Goal: Task Accomplishment & Management: Manage account settings

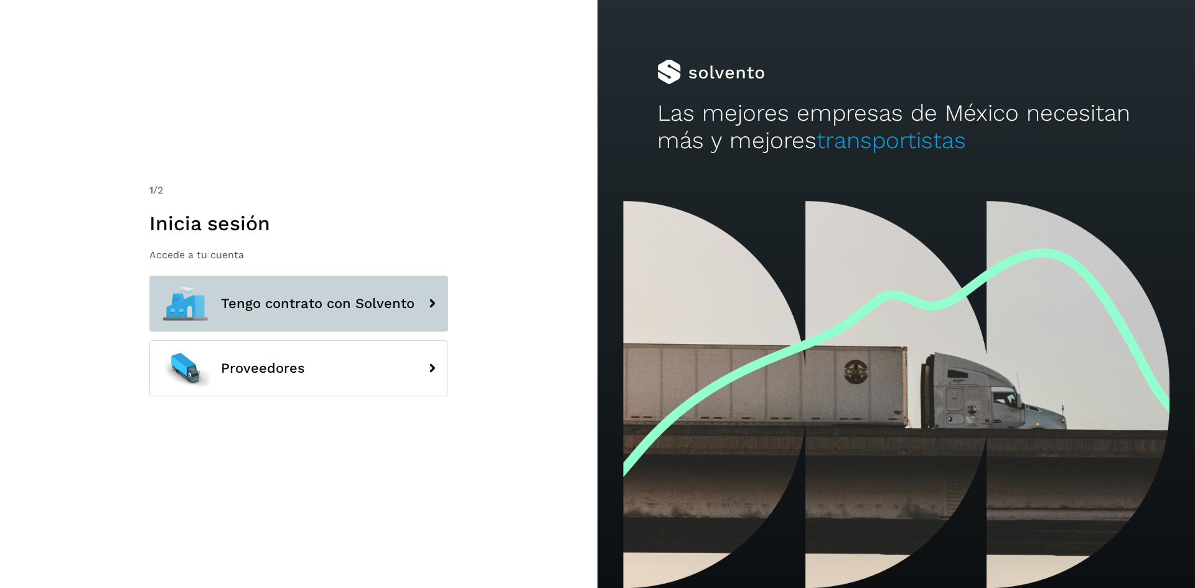
click at [278, 306] on span "Tengo contrato con Solvento" at bounding box center [318, 303] width 194 height 15
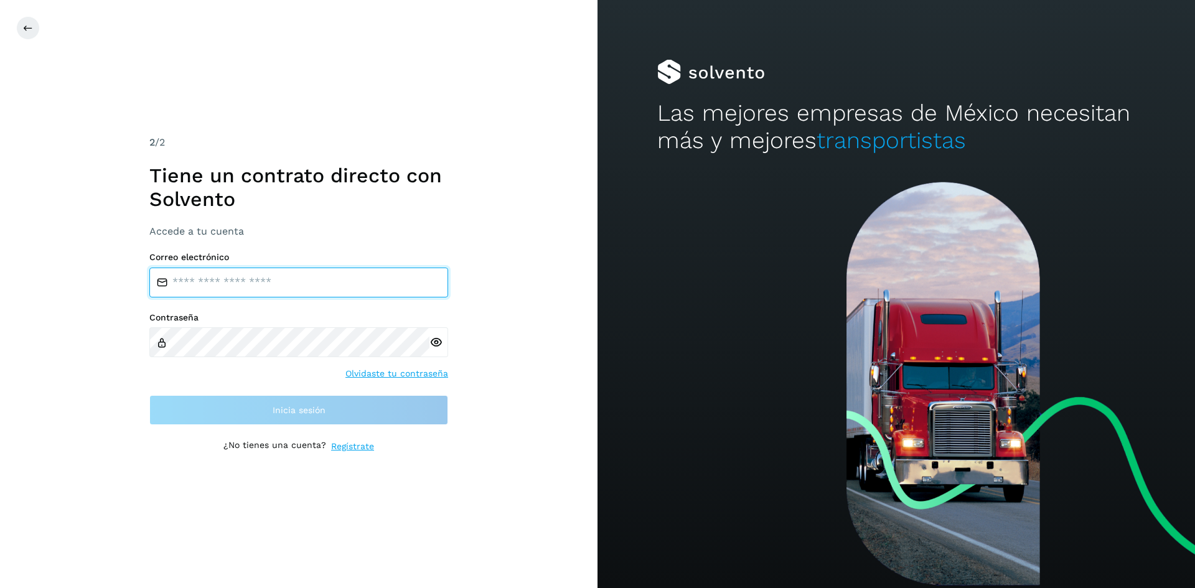
click at [251, 283] on input "email" at bounding box center [298, 283] width 299 height 30
type input "**********"
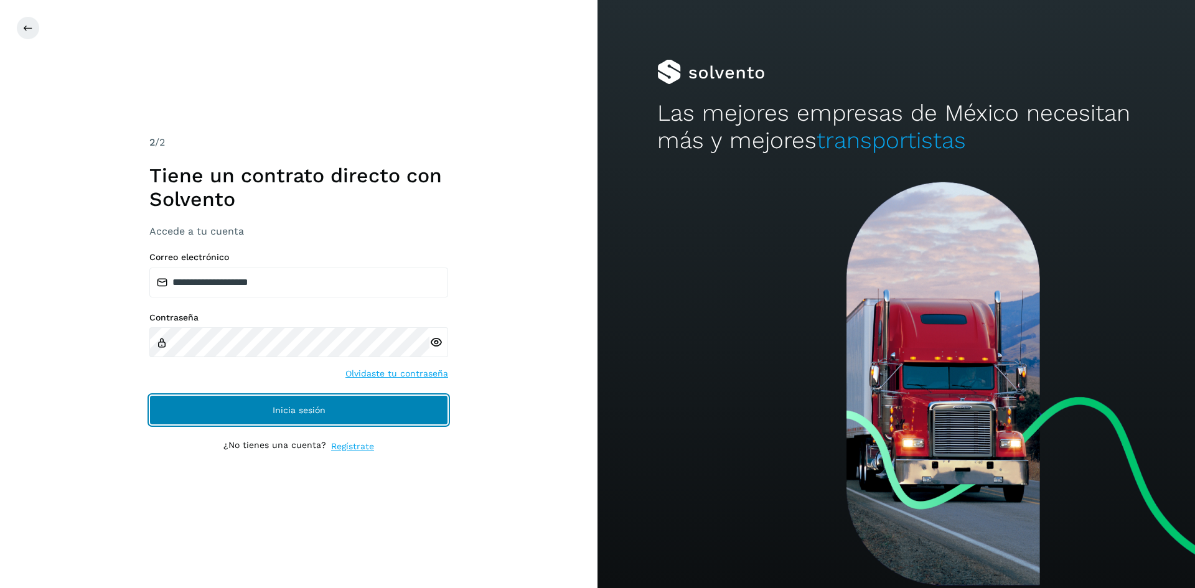
click at [252, 405] on button "Inicia sesión" at bounding box center [298, 410] width 299 height 30
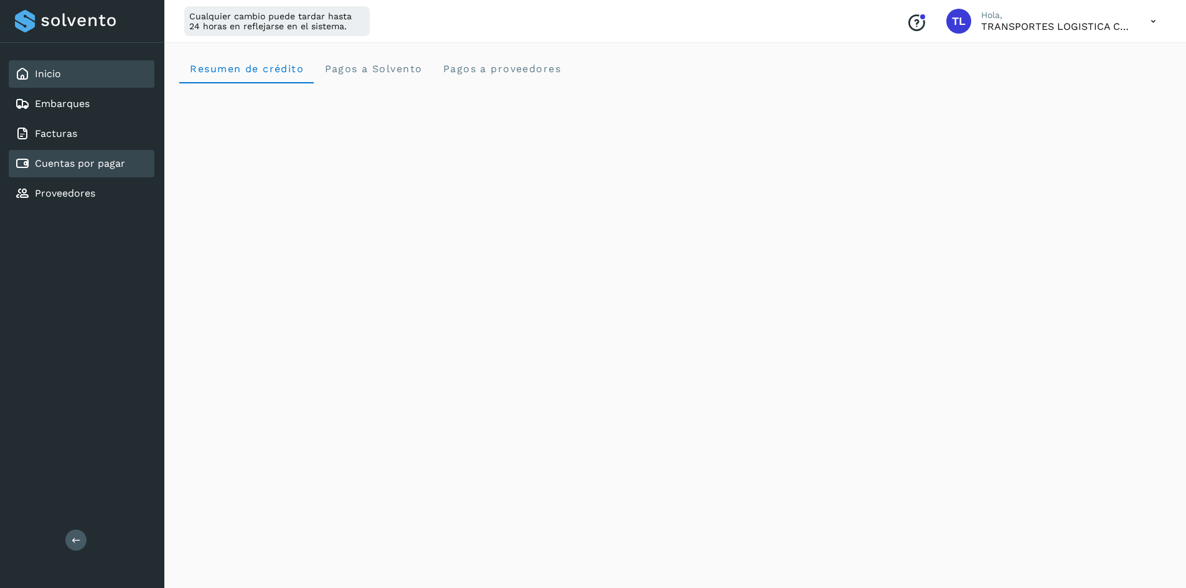
click at [97, 159] on link "Cuentas por pagar" at bounding box center [80, 164] width 90 height 12
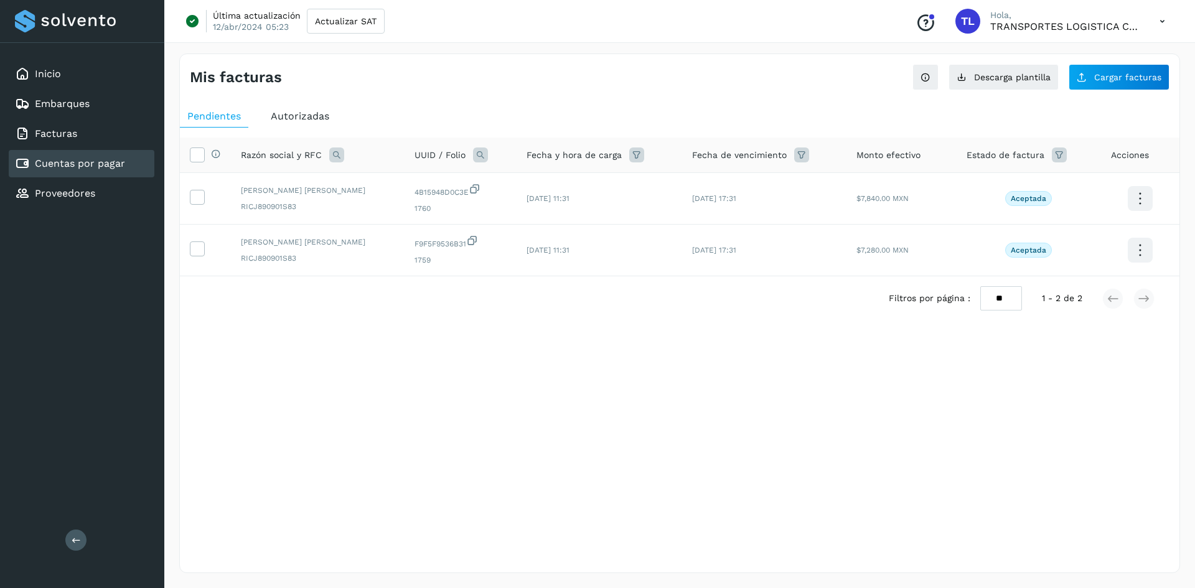
click at [298, 111] on span "Autorizadas" at bounding box center [300, 116] width 59 height 12
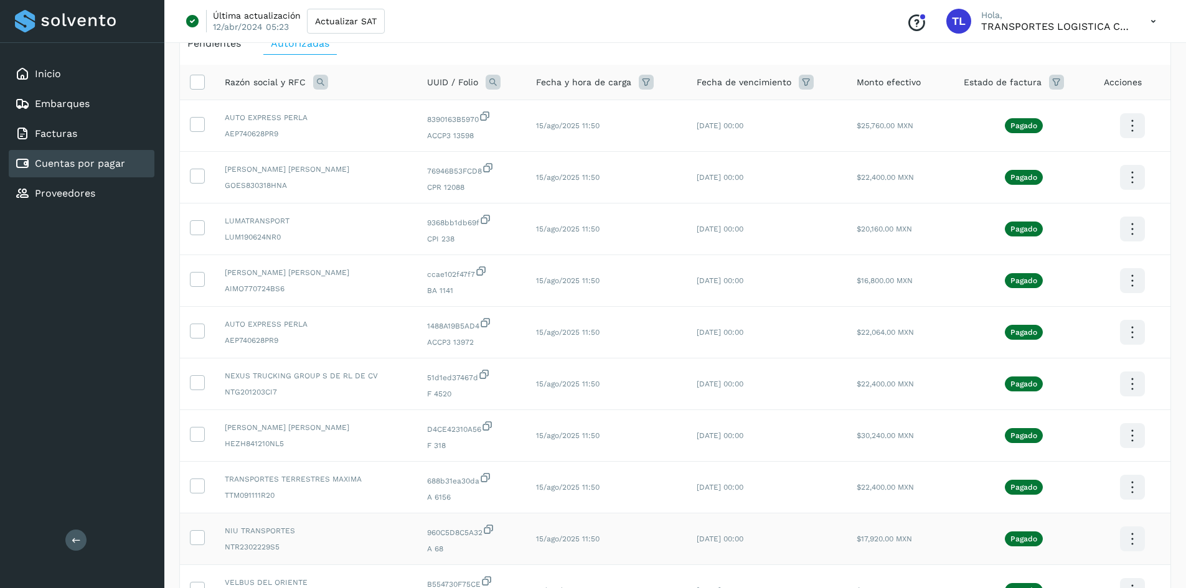
scroll to position [207, 0]
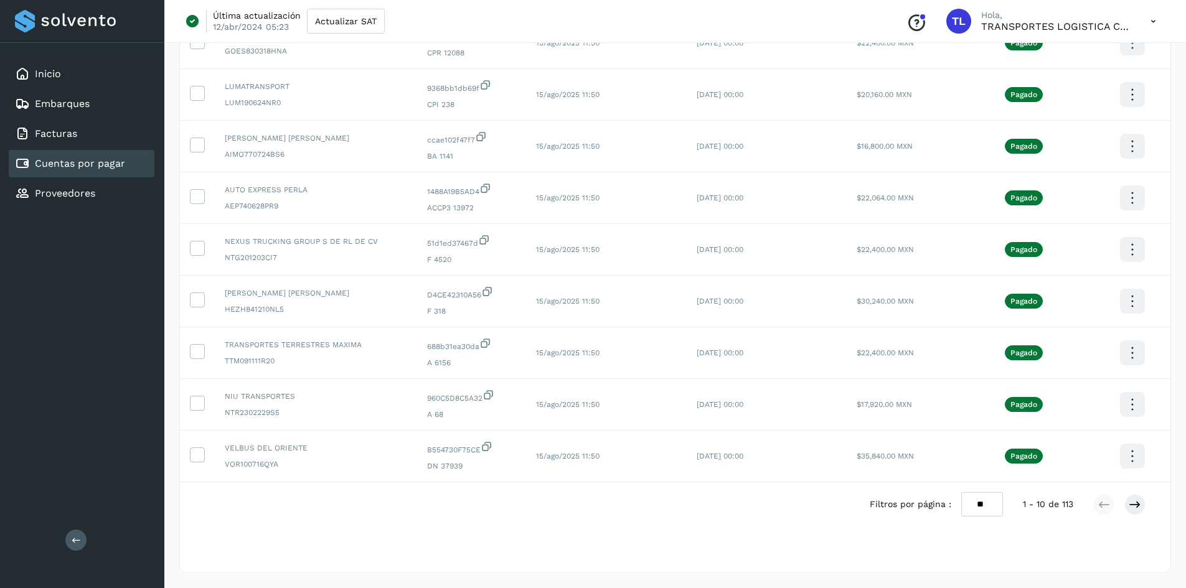
drag, startPoint x: 989, startPoint y: 509, endPoint x: 981, endPoint y: 511, distance: 8.9
click at [990, 509] on select "** ** **" at bounding box center [982, 505] width 42 height 24
select select "**"
click at [968, 493] on select "** ** **" at bounding box center [982, 505] width 42 height 24
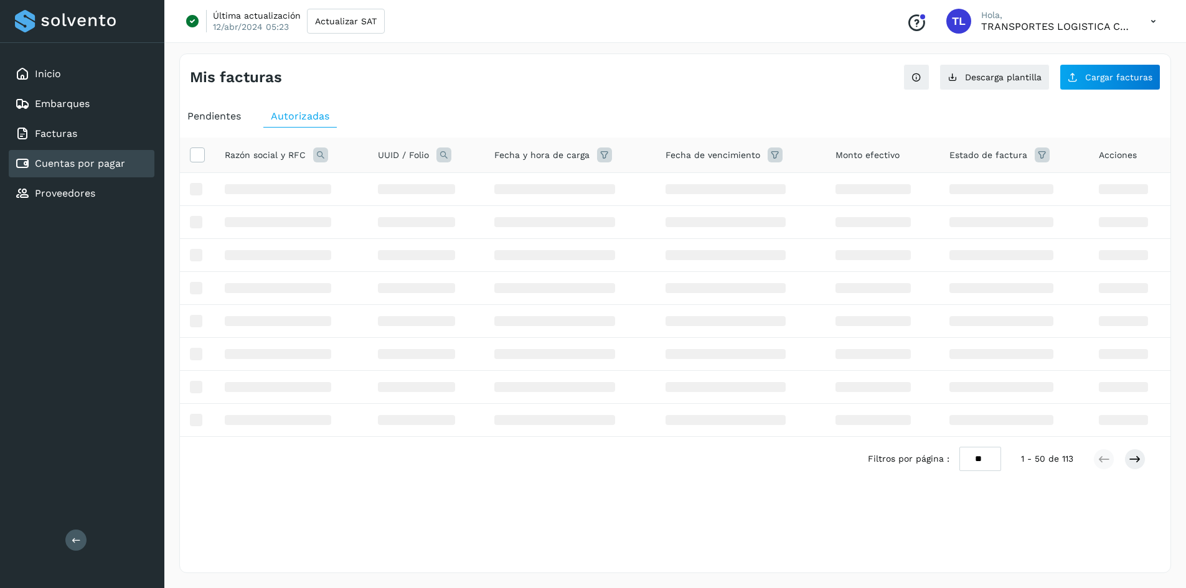
scroll to position [0, 0]
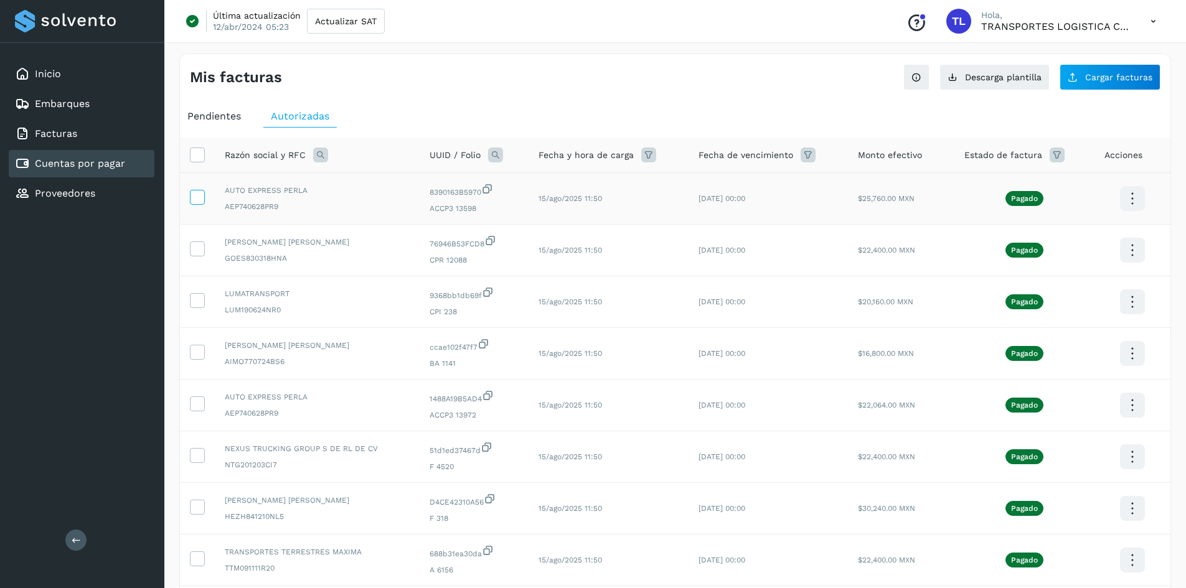
click at [200, 196] on icon at bounding box center [197, 196] width 13 height 13
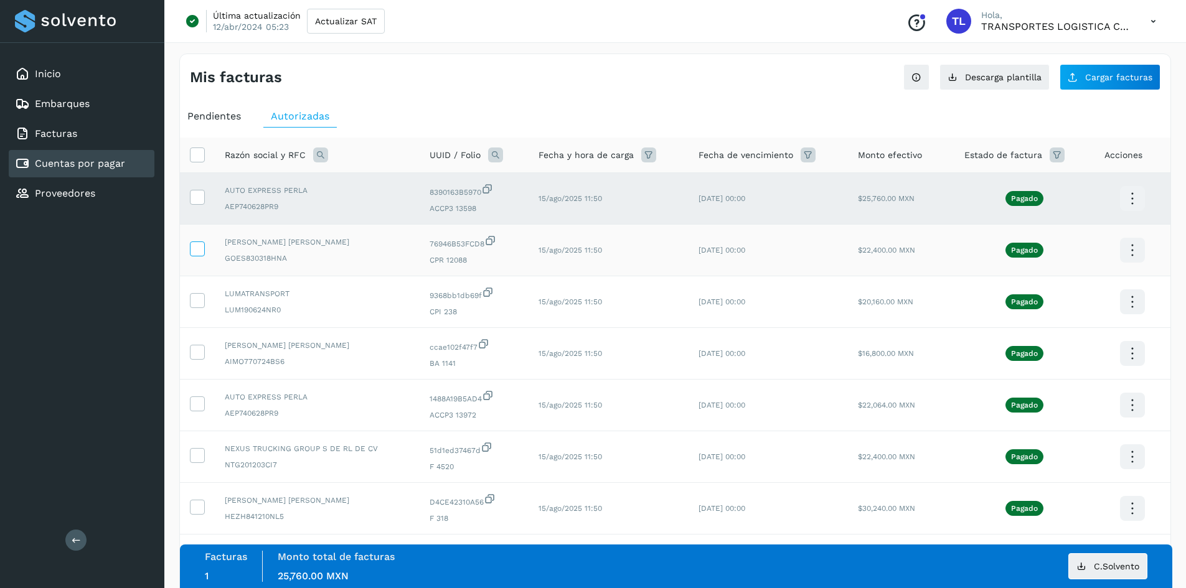
click at [199, 245] on icon at bounding box center [197, 248] width 13 height 13
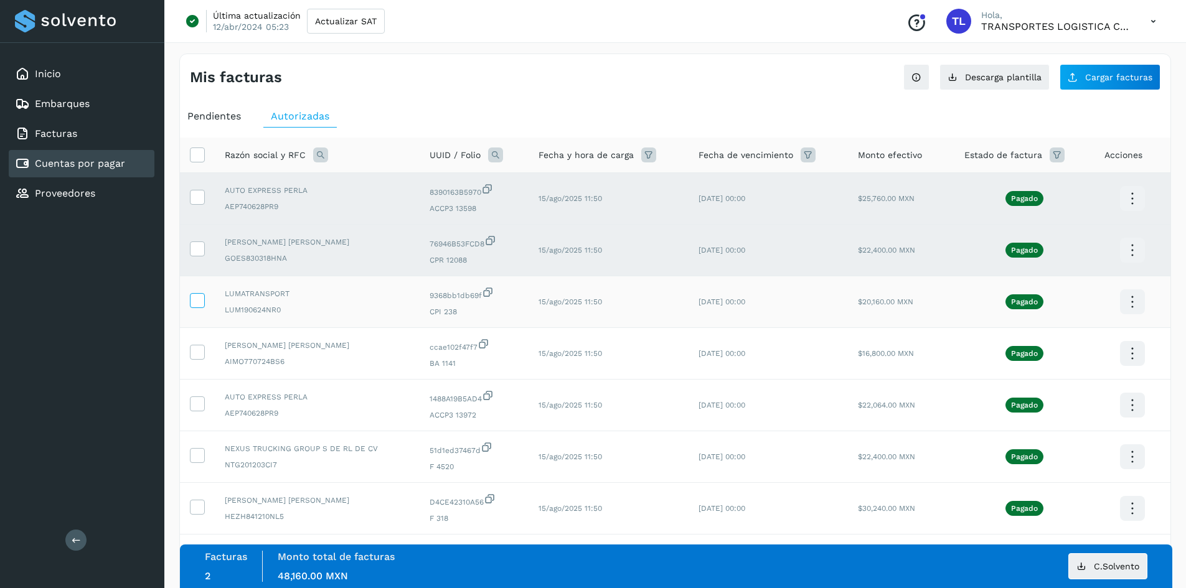
click at [194, 301] on icon at bounding box center [197, 299] width 13 height 13
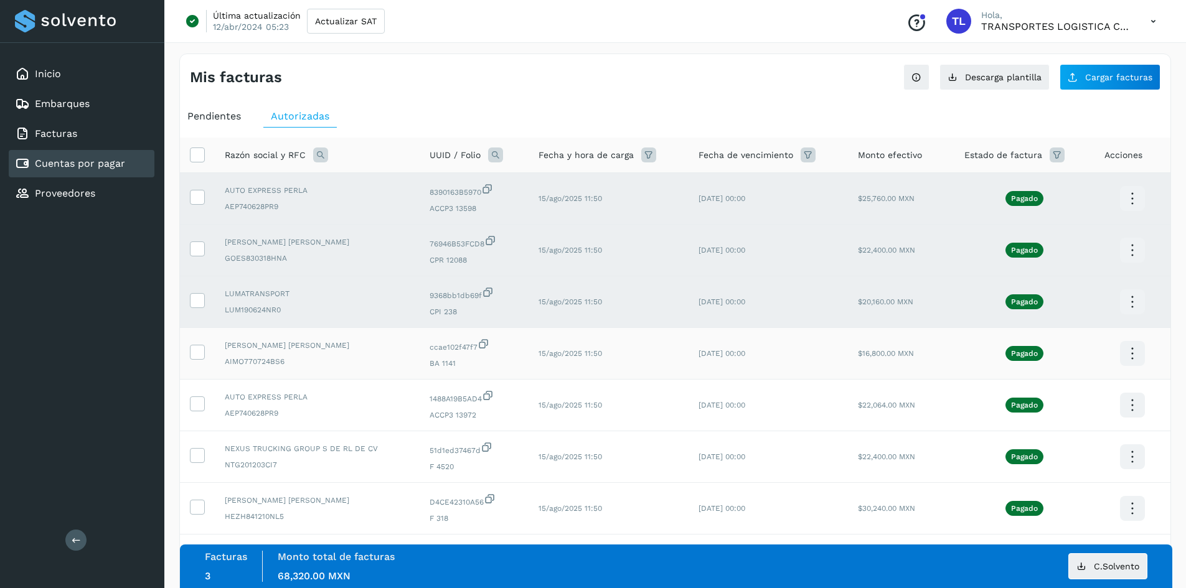
click at [190, 359] on div at bounding box center [197, 352] width 15 height 15
drag, startPoint x: 197, startPoint y: 356, endPoint x: 197, endPoint y: 366, distance: 10.0
click at [197, 356] on icon at bounding box center [197, 351] width 13 height 13
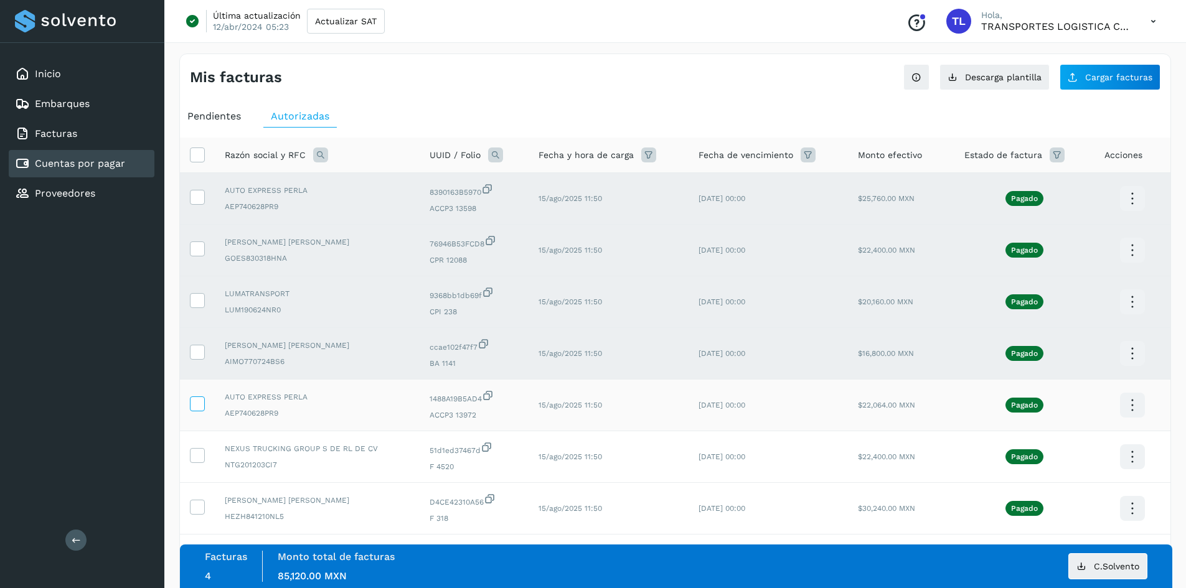
click at [197, 408] on icon at bounding box center [197, 403] width 13 height 13
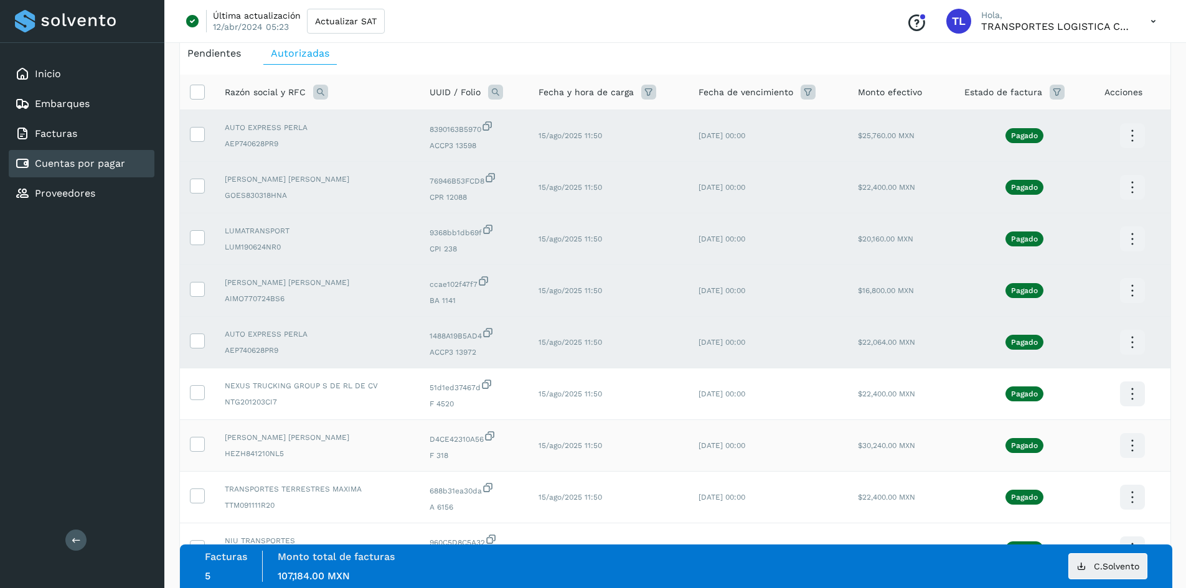
scroll to position [125, 0]
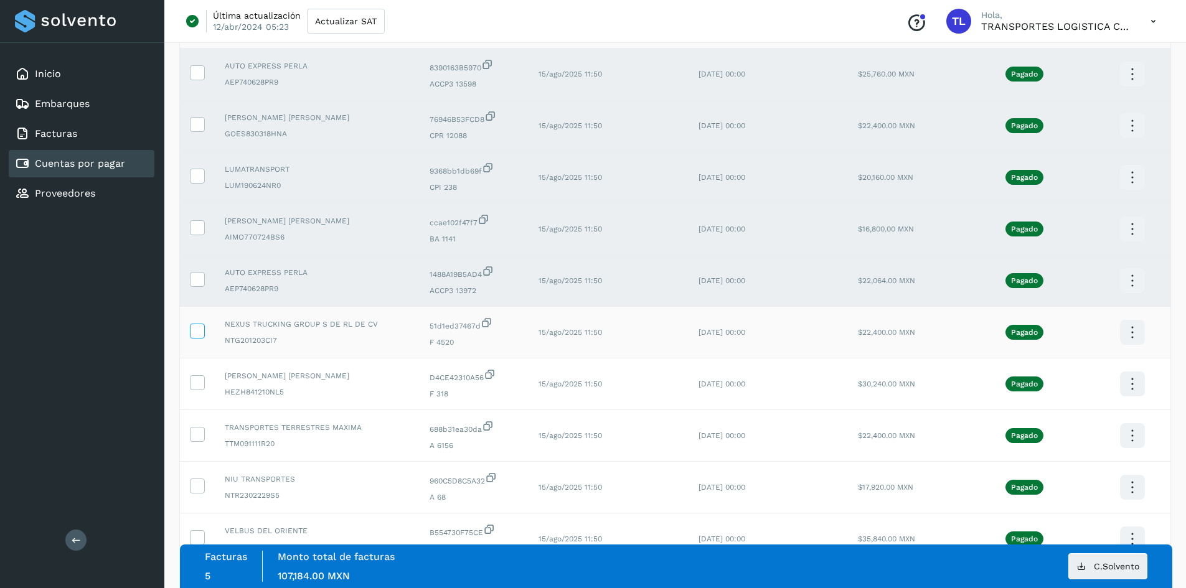
click at [199, 329] on icon at bounding box center [197, 330] width 13 height 13
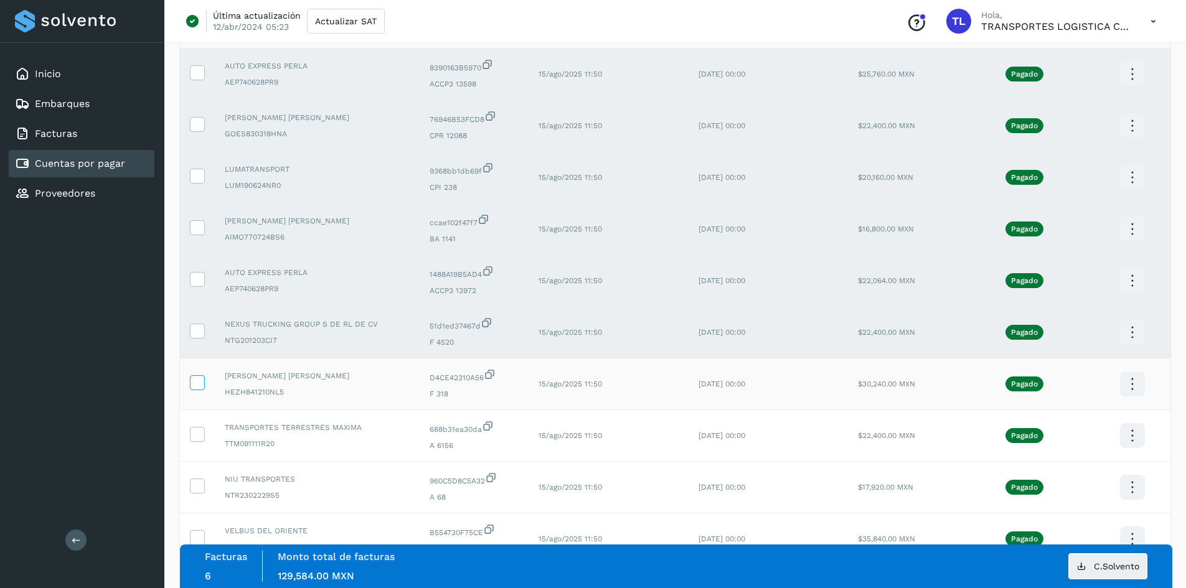
click at [194, 385] on icon at bounding box center [197, 381] width 13 height 13
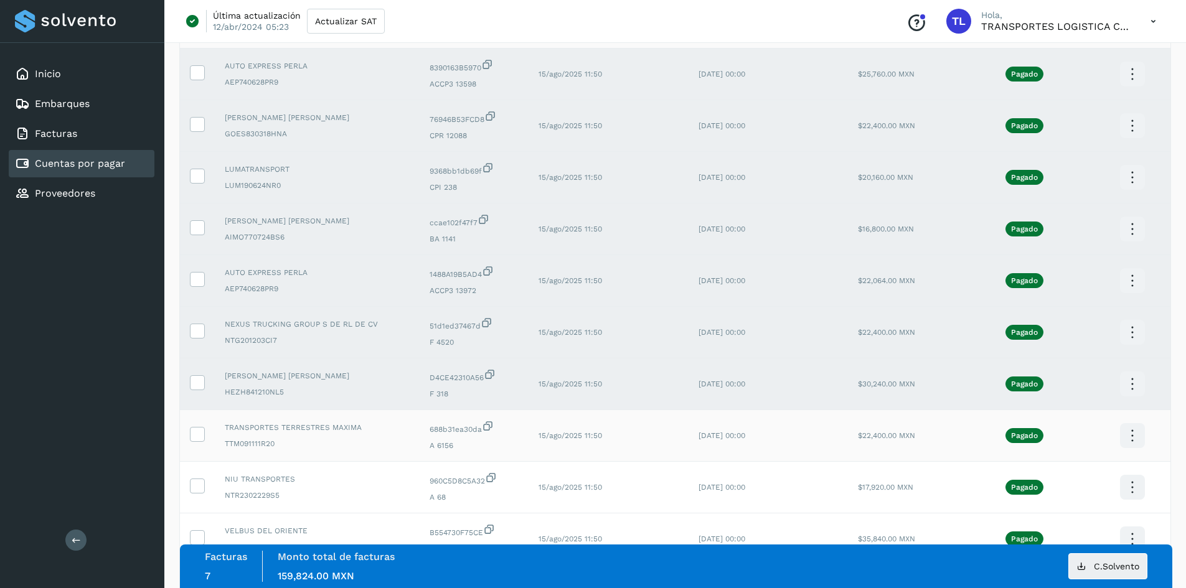
click at [190, 443] on td at bounding box center [197, 436] width 35 height 52
click at [200, 436] on icon at bounding box center [197, 433] width 13 height 13
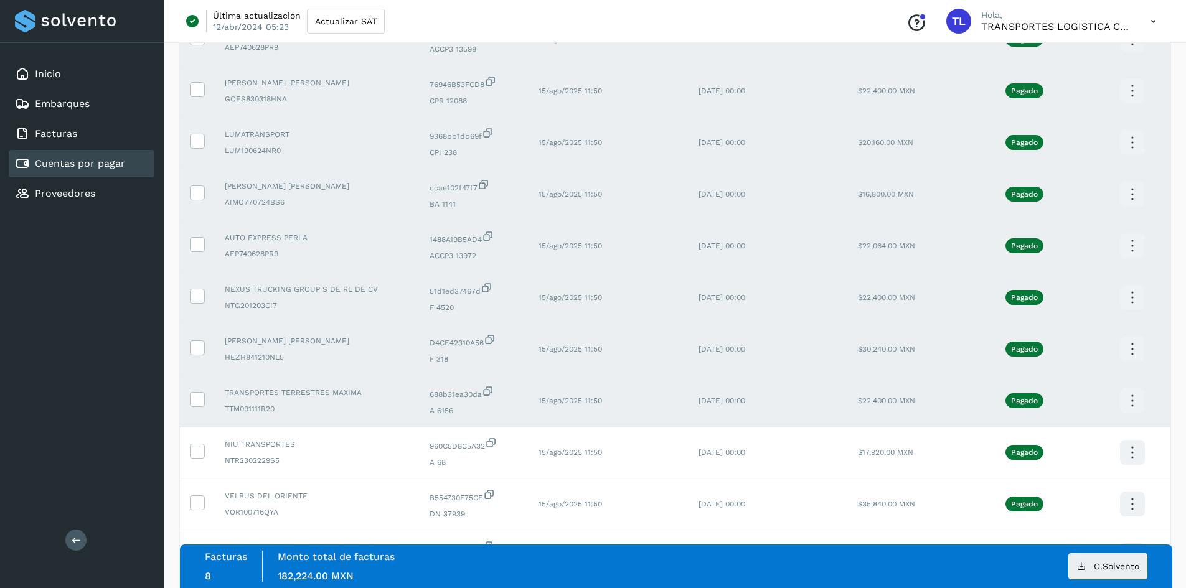
scroll to position [187, 0]
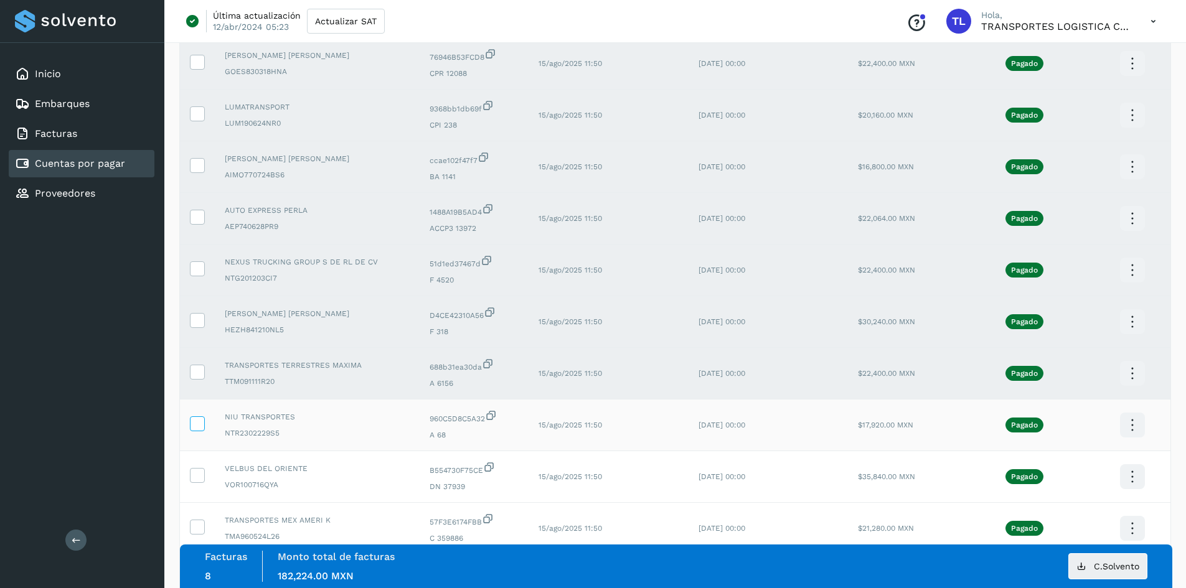
click at [197, 424] on icon at bounding box center [197, 423] width 13 height 13
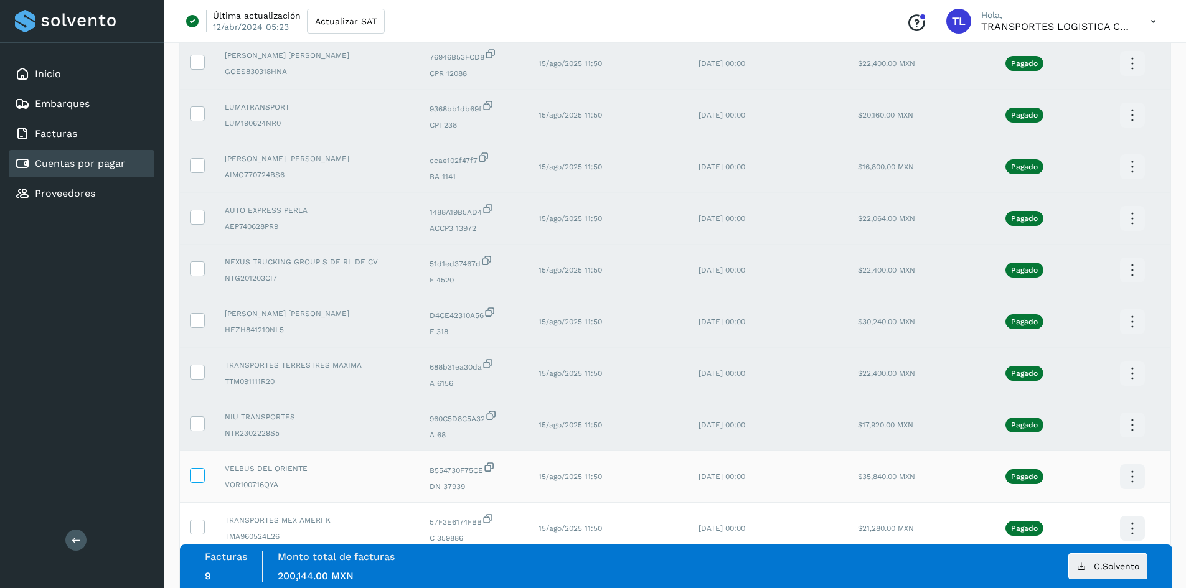
click at [196, 476] on icon at bounding box center [197, 474] width 13 height 13
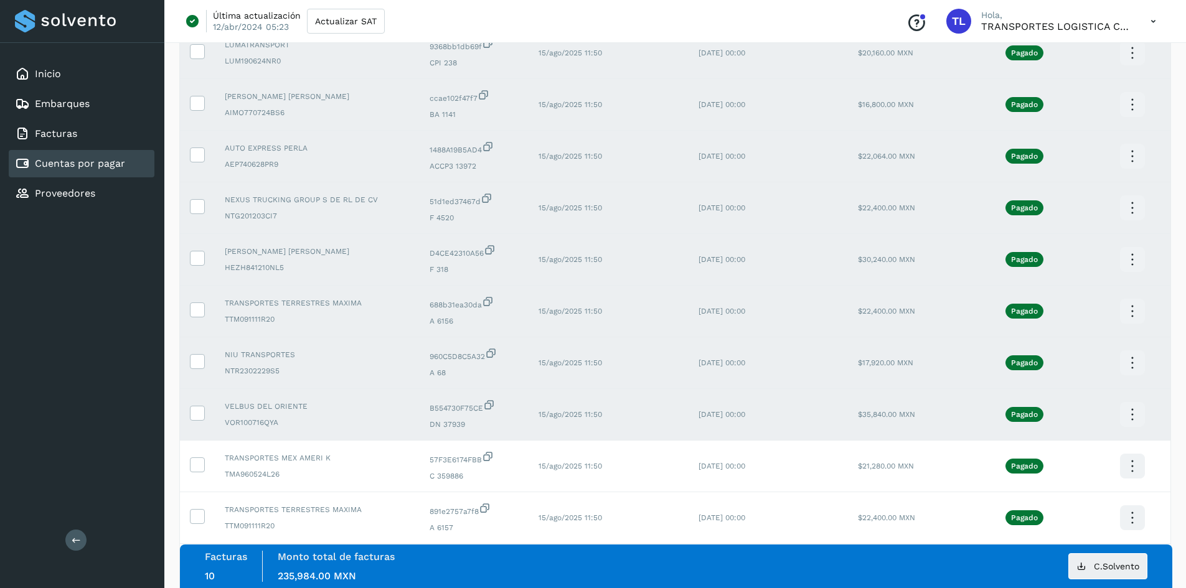
scroll to position [311, 0]
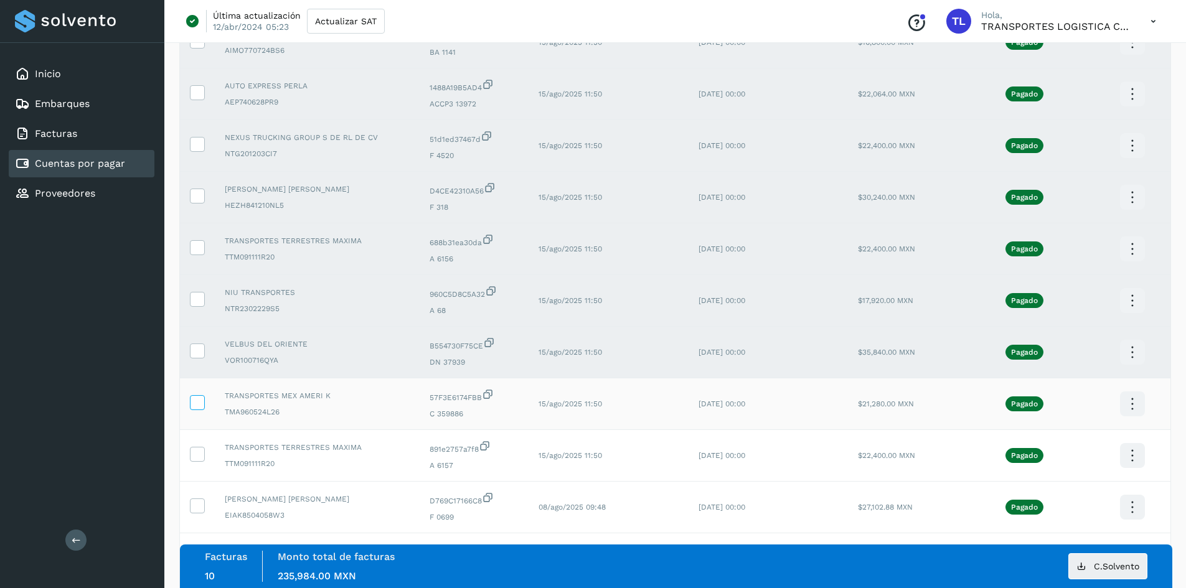
click at [203, 402] on icon at bounding box center [197, 401] width 13 height 13
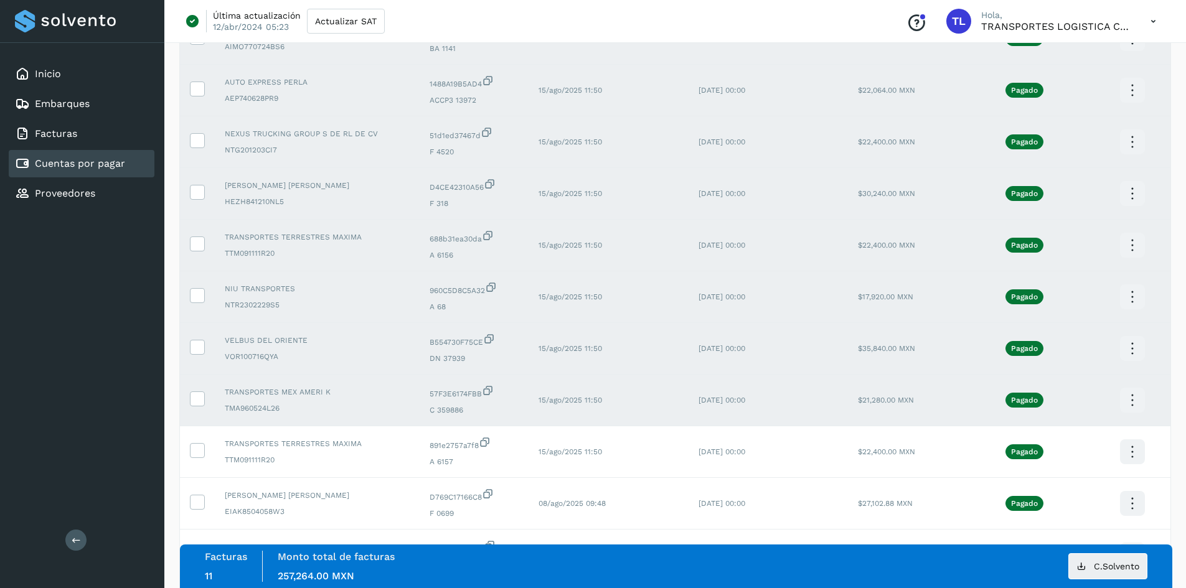
scroll to position [374, 0]
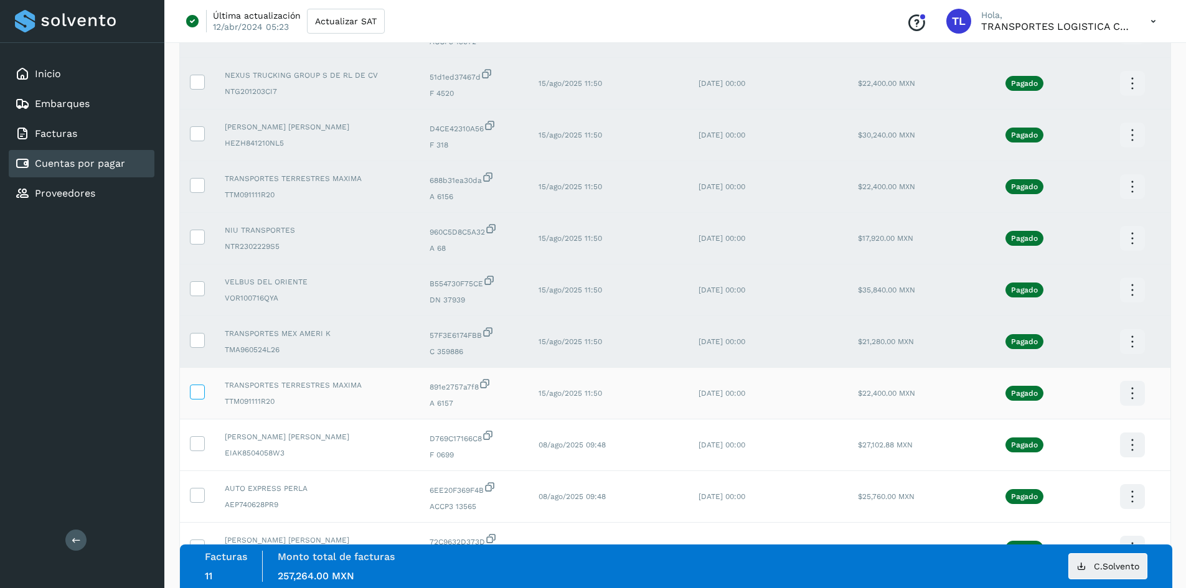
click at [203, 390] on icon at bounding box center [197, 391] width 13 height 13
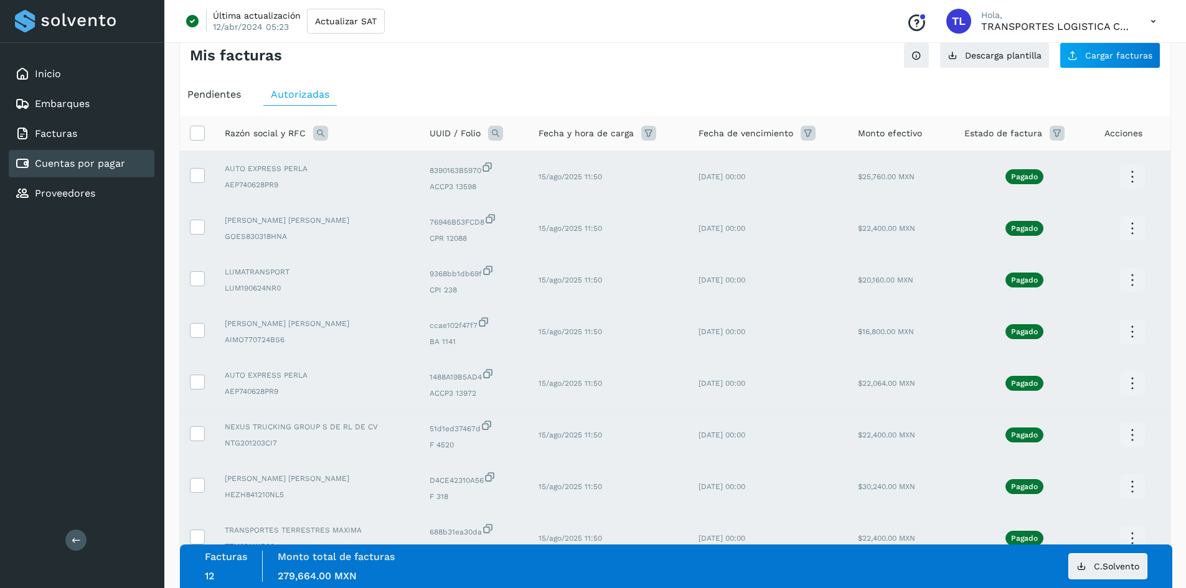
scroll to position [0, 0]
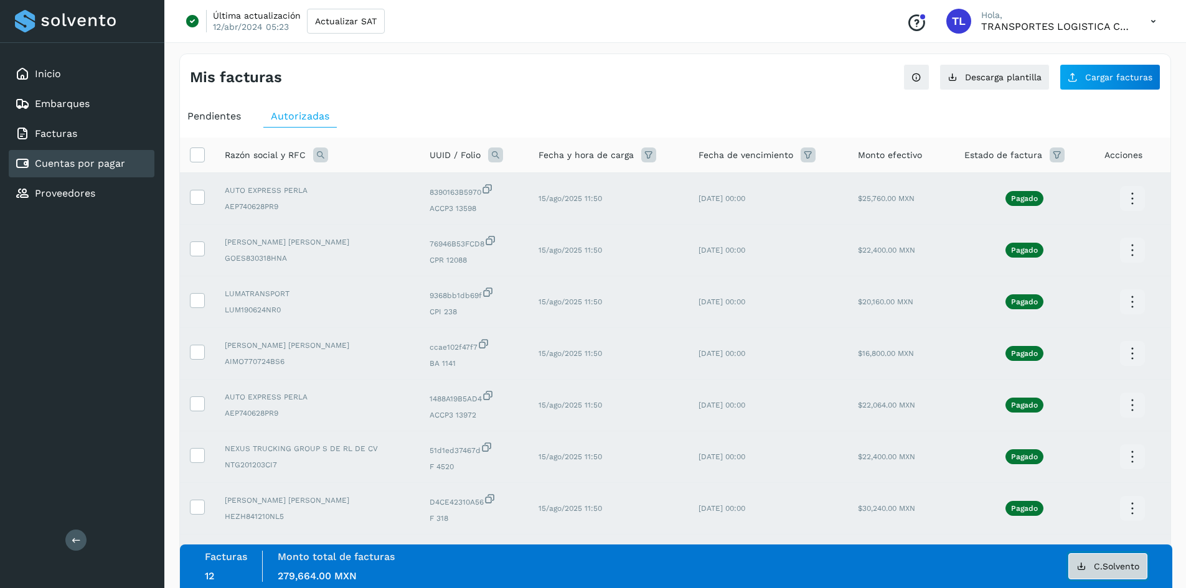
click at [1116, 568] on span "C.Solvento" at bounding box center [1116, 566] width 45 height 9
